Goal: Task Accomplishment & Management: Use online tool/utility

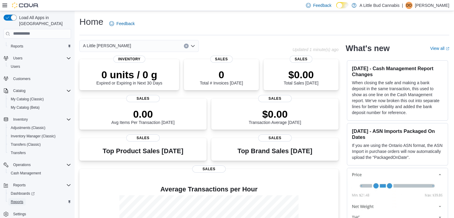
click at [18, 199] on span "Reports" at bounding box center [17, 201] width 13 height 5
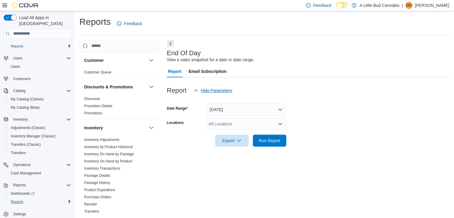
scroll to position [2, 0]
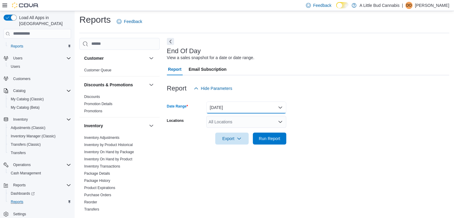
click at [263, 106] on button "[DATE]" at bounding box center [246, 107] width 80 height 12
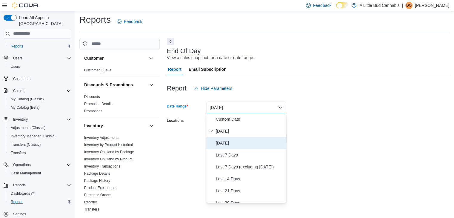
click at [232, 146] on span "[DATE]" at bounding box center [250, 142] width 68 height 7
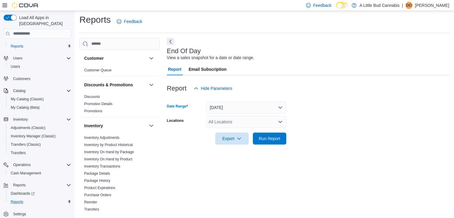
click at [235, 118] on div "All Locations" at bounding box center [246, 122] width 80 height 12
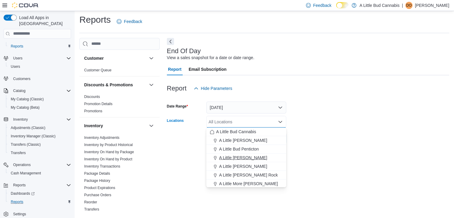
click at [239, 156] on span "A Little [PERSON_NAME]" at bounding box center [243, 158] width 48 height 6
click at [365, 114] on form "Date Range [DATE] Locations A Little [PERSON_NAME] Combo box. Selected. A Littl…" at bounding box center [308, 119] width 282 height 50
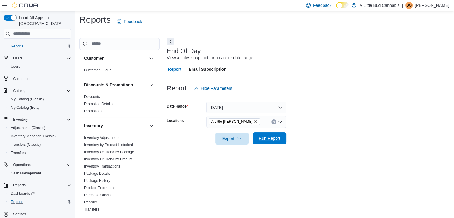
click at [275, 137] on span "Run Report" at bounding box center [269, 138] width 21 height 6
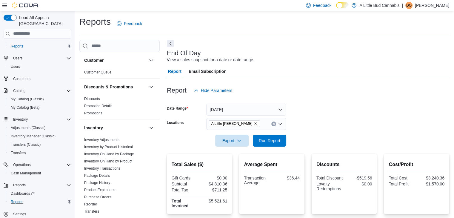
click at [350, 114] on form "Date Range [DATE] Locations A Little [PERSON_NAME] Export Run Report" at bounding box center [308, 121] width 282 height 50
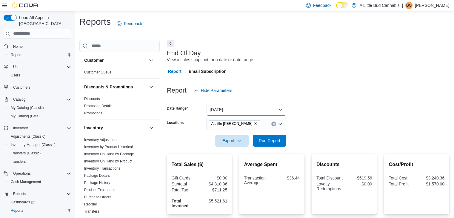
click at [241, 110] on button "[DATE]" at bounding box center [246, 110] width 80 height 12
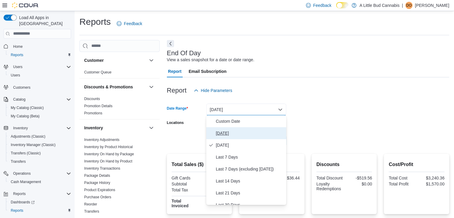
click at [232, 132] on span "[DATE]" at bounding box center [250, 133] width 68 height 7
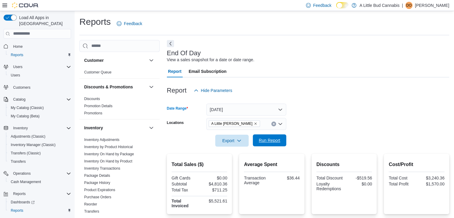
click at [281, 138] on span "Run Report" at bounding box center [269, 140] width 26 height 12
drag, startPoint x: 277, startPoint y: 141, endPoint x: 285, endPoint y: 135, distance: 9.9
click at [277, 140] on span "Run Report" at bounding box center [269, 140] width 21 height 6
click at [21, 44] on span "Home" at bounding box center [18, 46] width 10 height 5
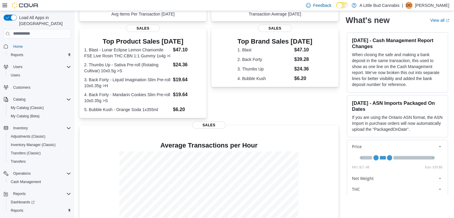
scroll to position [141, 0]
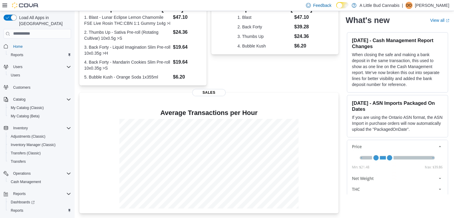
click at [292, 74] on div "Top Brand Sales Today 1. Blast $47.10 2. Back Forty $39.28 3. Thumbs Up $24.36 …" at bounding box center [274, 41] width 127 height 90
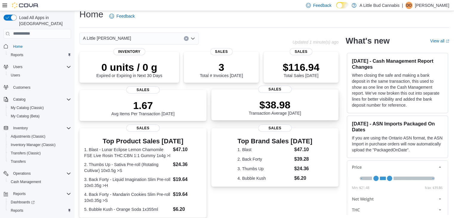
scroll to position [0, 0]
